Goal: Transaction & Acquisition: Purchase product/service

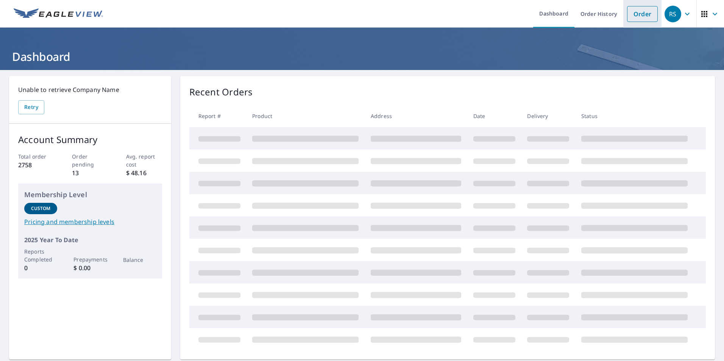
click at [639, 12] on link "Order" at bounding box center [642, 14] width 31 height 16
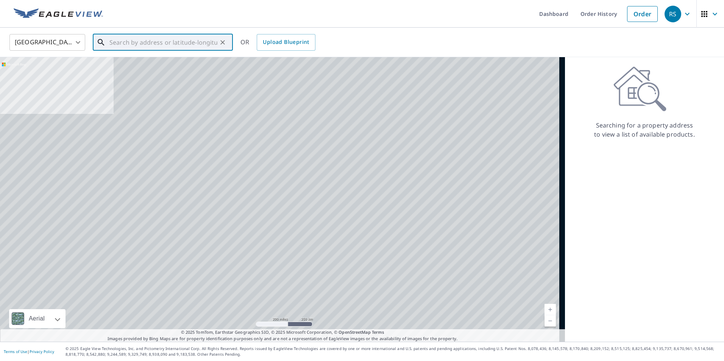
click at [119, 46] on input "text" at bounding box center [163, 42] width 108 height 21
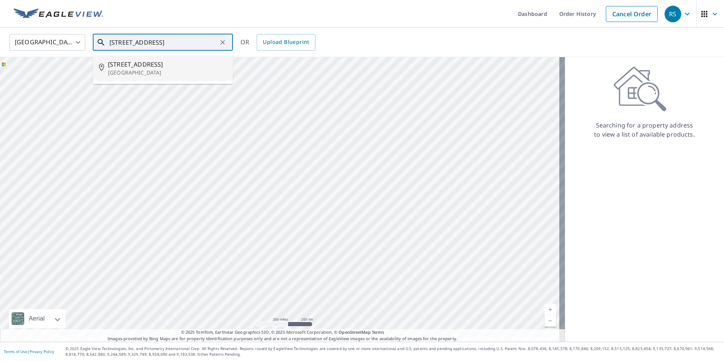
click at [136, 68] on span "[STREET_ADDRESS]" at bounding box center [167, 64] width 119 height 9
type input "[STREET_ADDRESS]"
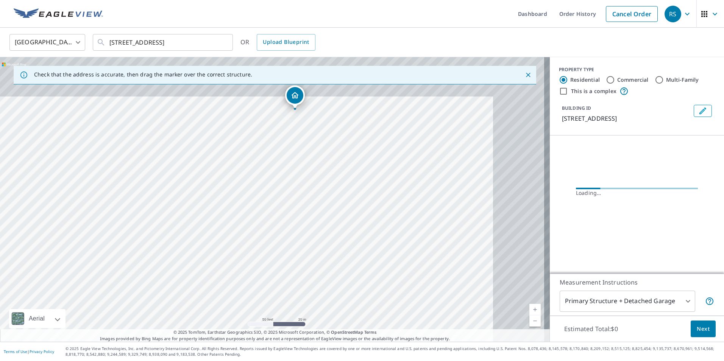
drag, startPoint x: 273, startPoint y: 225, endPoint x: 266, endPoint y: 234, distance: 12.7
click at [266, 234] on div "[STREET_ADDRESS]" at bounding box center [275, 199] width 550 height 285
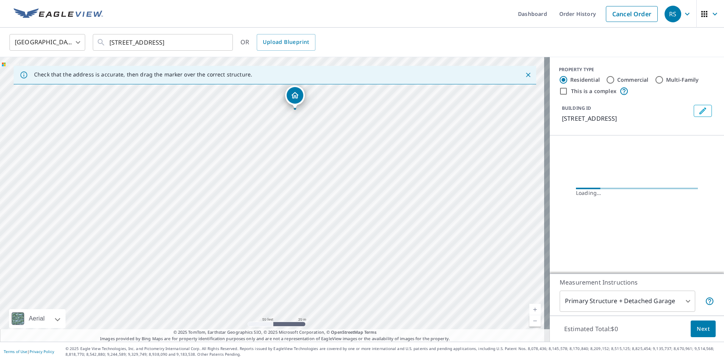
drag, startPoint x: 281, startPoint y: 182, endPoint x: 267, endPoint y: 239, distance: 58.6
click at [267, 239] on div "[STREET_ADDRESS]" at bounding box center [275, 199] width 550 height 285
drag, startPoint x: 276, startPoint y: 249, endPoint x: 271, endPoint y: 264, distance: 15.6
click at [271, 264] on div "[STREET_ADDRESS]" at bounding box center [275, 199] width 550 height 285
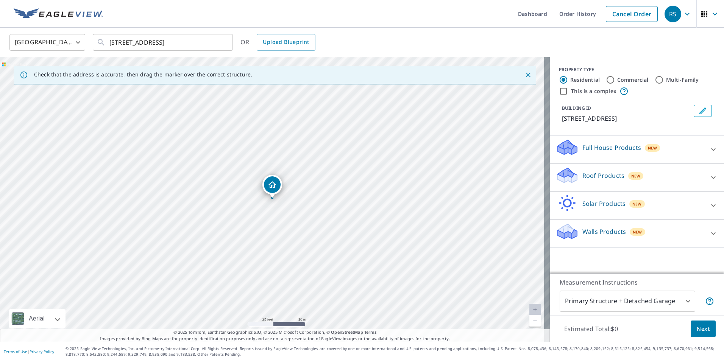
click at [664, 175] on div "Roof Products New" at bounding box center [630, 178] width 148 height 22
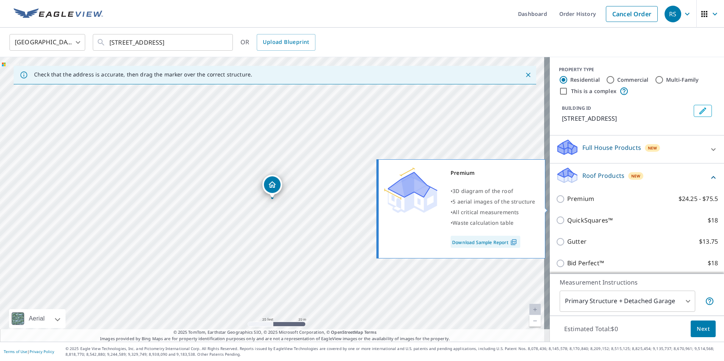
click at [574, 204] on p "Premium" at bounding box center [580, 198] width 27 height 9
click at [567, 204] on input "Premium $24.25 - $75.5" at bounding box center [561, 199] width 11 height 9
checkbox input "true"
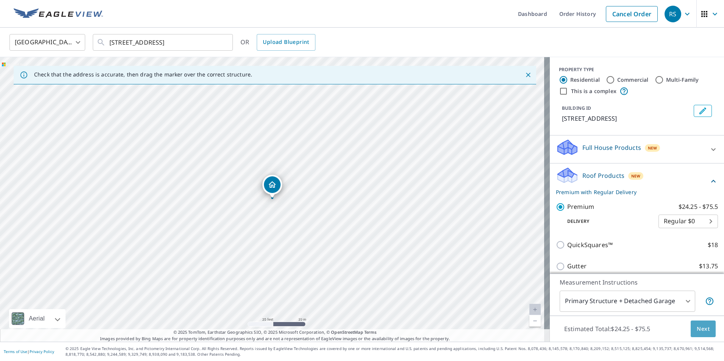
click at [697, 329] on span "Next" at bounding box center [703, 329] width 13 height 9
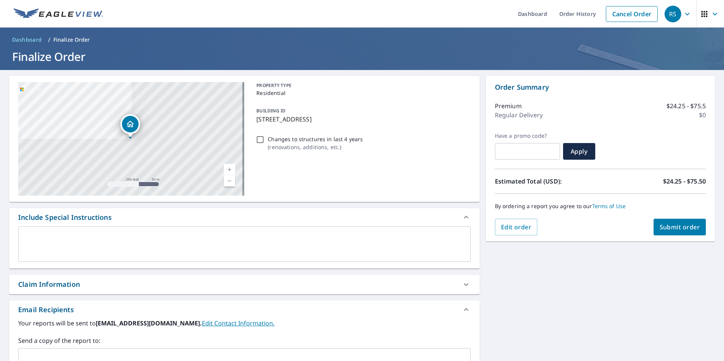
click at [682, 231] on button "Submit order" at bounding box center [680, 227] width 53 height 17
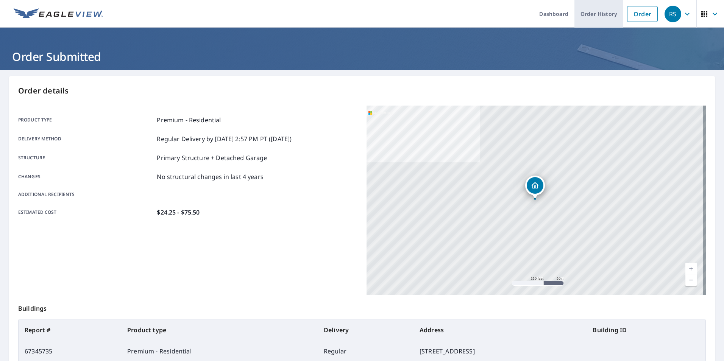
click at [602, 12] on link "Order History" at bounding box center [599, 14] width 49 height 28
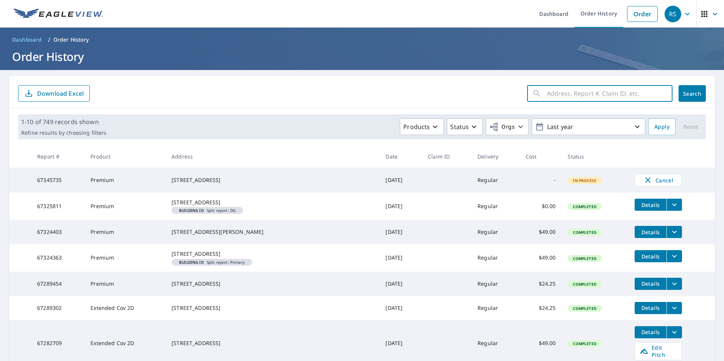
click at [559, 92] on input "text" at bounding box center [610, 93] width 126 height 21
type input "6351 Oak Crest"
click button "Search" at bounding box center [692, 93] width 27 height 17
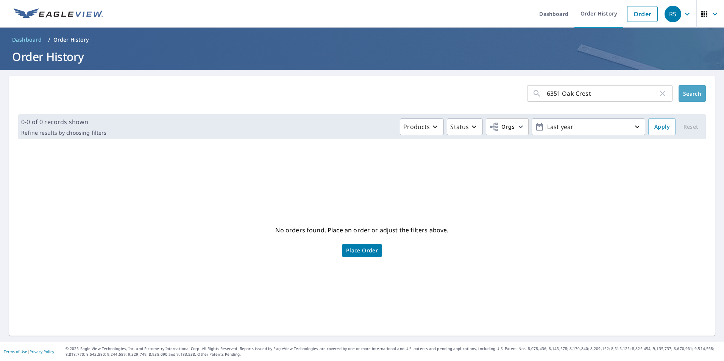
click at [693, 95] on span "Search" at bounding box center [692, 93] width 15 height 7
click at [553, 11] on link "Dashboard" at bounding box center [553, 14] width 41 height 28
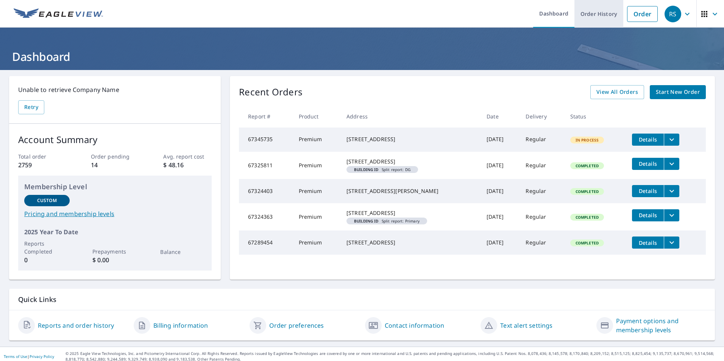
click at [602, 20] on link "Order History" at bounding box center [599, 14] width 49 height 28
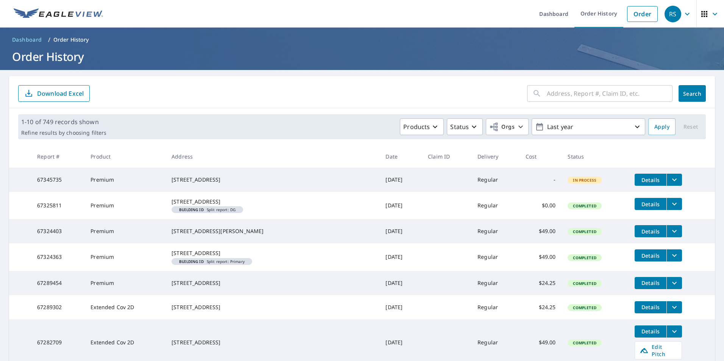
click at [591, 91] on input "text" at bounding box center [610, 93] width 126 height 21
type input "6351"
click button "Search" at bounding box center [692, 93] width 27 height 17
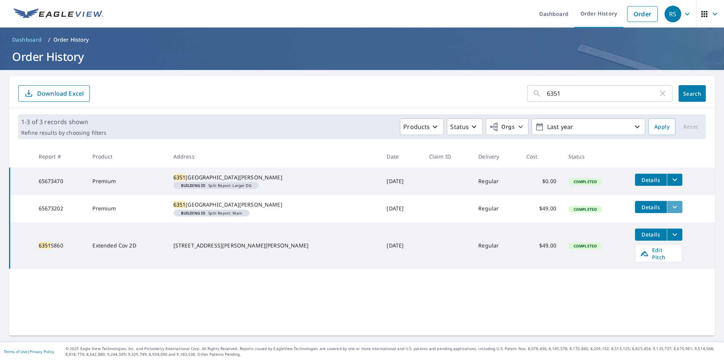
click at [667, 213] on button "filesDropdownBtn-65673202" at bounding box center [675, 207] width 16 height 12
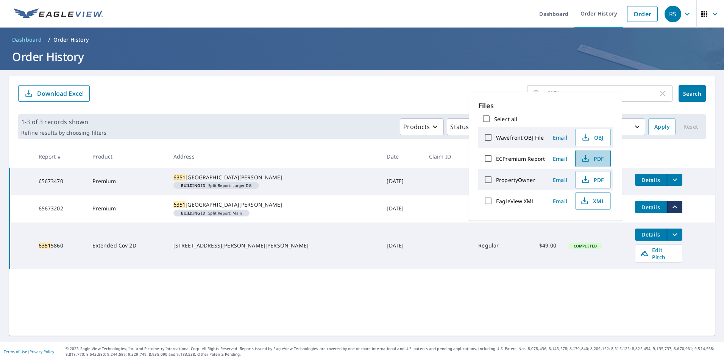
click at [589, 159] on span "PDF" at bounding box center [592, 158] width 24 height 9
